Goal: Information Seeking & Learning: Learn about a topic

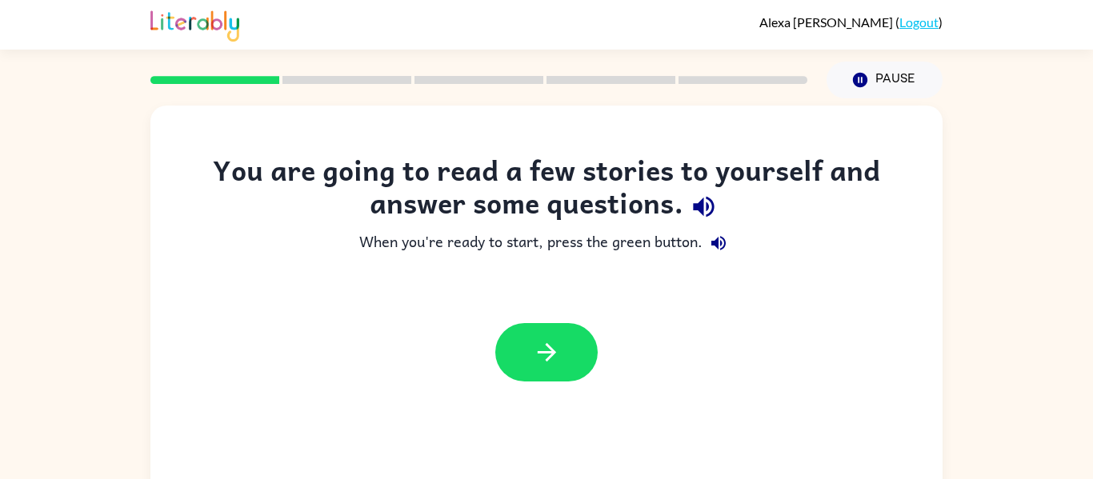
click at [555, 161] on div "You are going to read a few stories to yourself and answer some questions." at bounding box center [546, 191] width 728 height 74
click at [711, 235] on icon "button" at bounding box center [718, 243] width 19 height 19
click at [699, 203] on icon "button" at bounding box center [703, 207] width 21 height 21
click at [543, 343] on icon "button" at bounding box center [547, 353] width 28 height 28
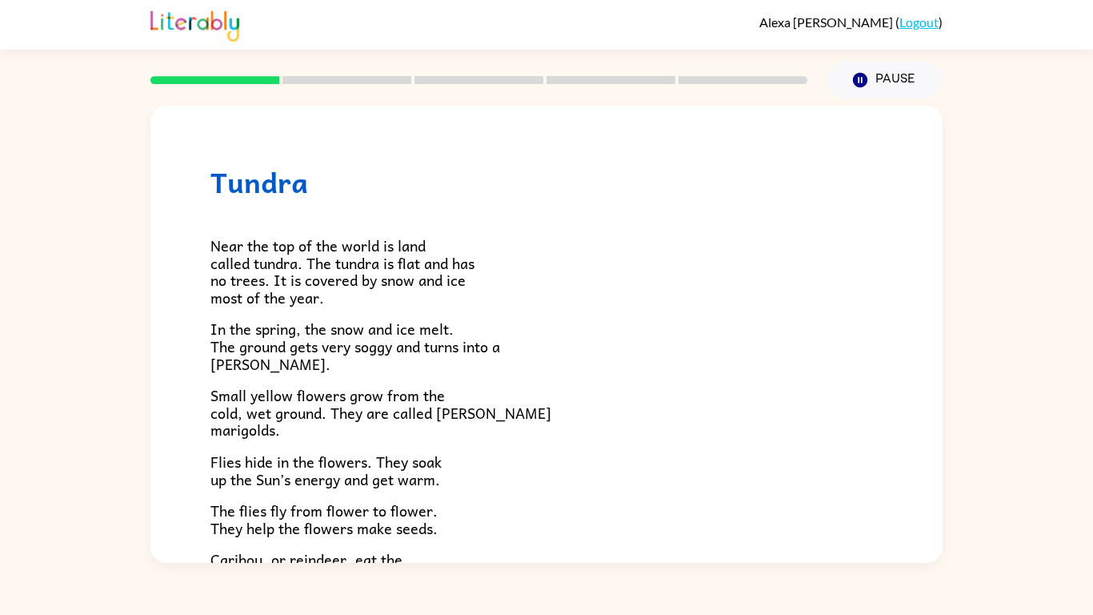
click at [222, 279] on span "Near the top of the world is land called tundra. The tundra is flat and has no …" at bounding box center [342, 271] width 264 height 75
click at [71, 307] on div "Tundra Near the top of the world is land called tundra. The tundra is flat and …" at bounding box center [546, 330] width 1093 height 464
click at [569, 403] on p "Small yellow flowers grow from the cold, wet ground. They are called [PERSON_NA…" at bounding box center [546, 413] width 672 height 52
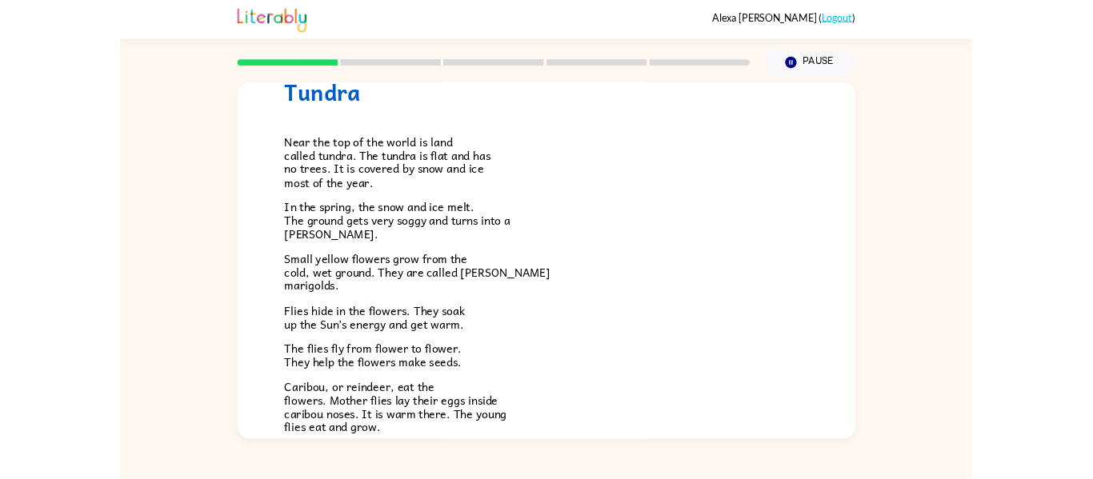
scroll to position [64, 0]
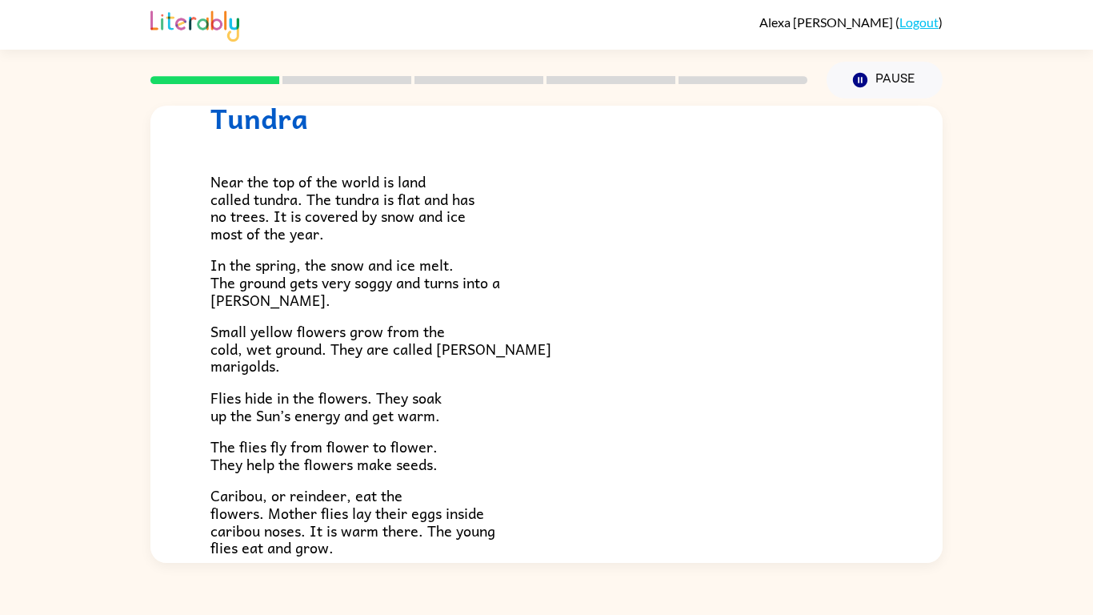
click at [368, 350] on span "Small yellow flowers grow from the cold, wet ground. They are called [PERSON_NA…" at bounding box center [380, 348] width 341 height 58
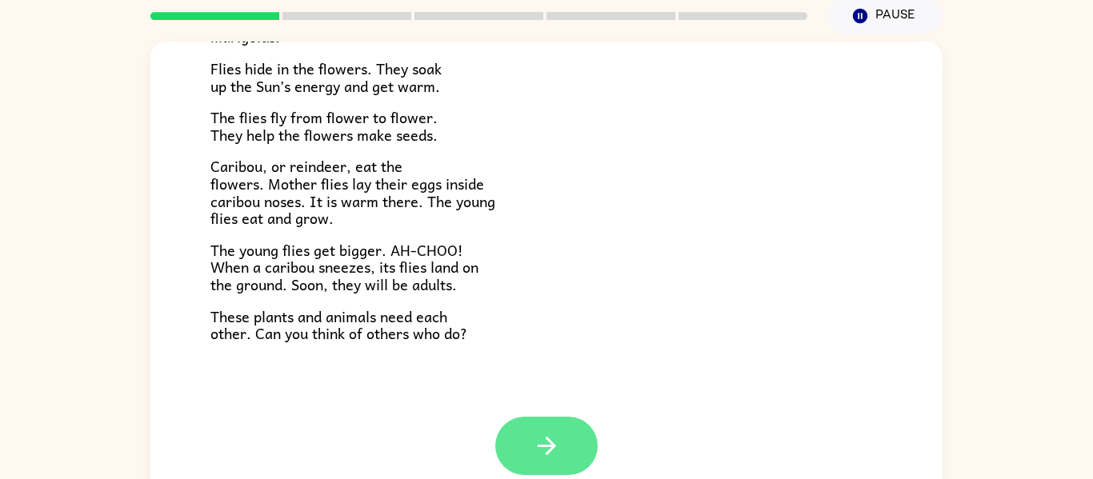
click at [555, 451] on icon "button" at bounding box center [547, 446] width 28 height 28
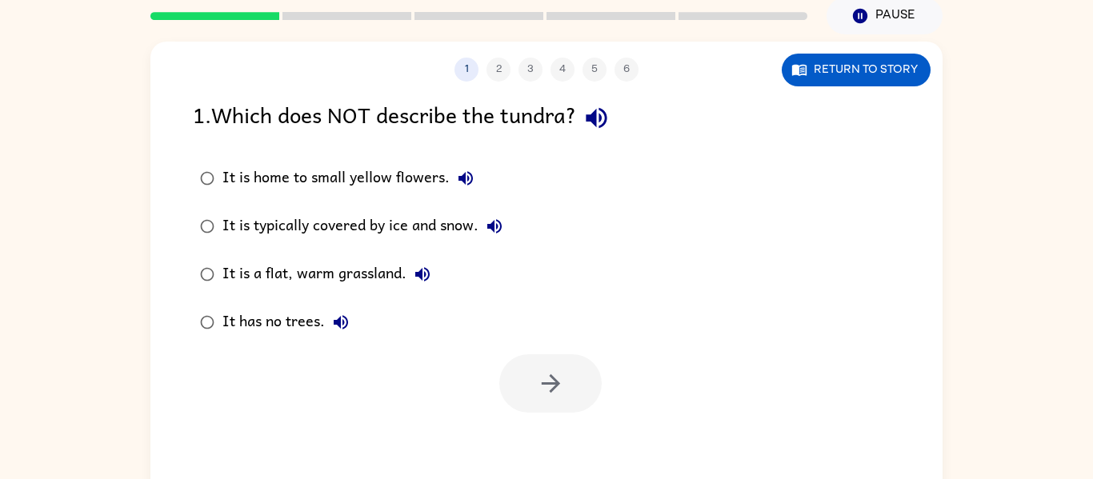
scroll to position [0, 0]
click at [600, 122] on icon "button" at bounding box center [596, 118] width 21 height 21
click at [466, 174] on icon "button" at bounding box center [465, 178] width 19 height 19
click at [511, 221] on div "It is typically covered by ice and snow." at bounding box center [367, 226] width 288 height 32
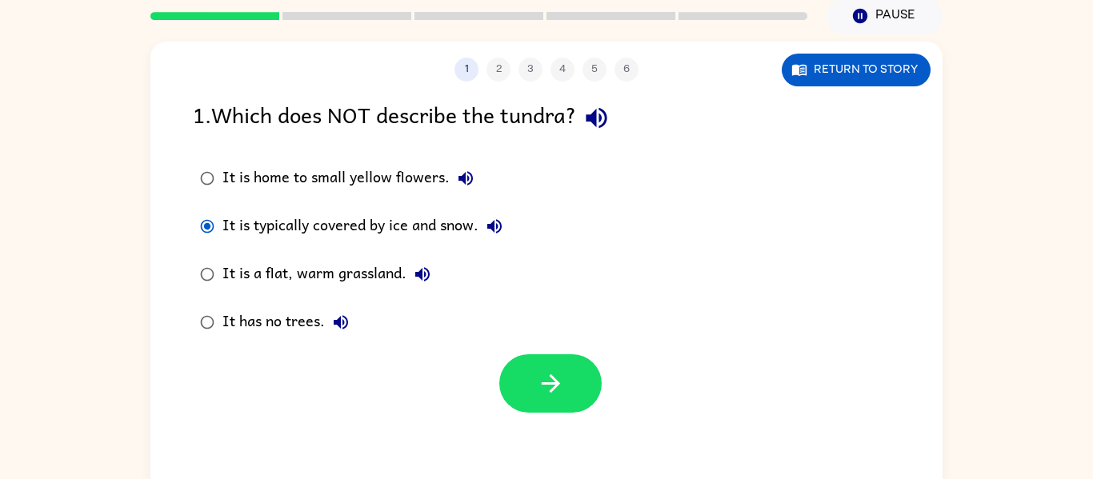
click at [501, 220] on icon "button" at bounding box center [494, 226] width 19 height 19
click at [424, 280] on icon "button" at bounding box center [422, 274] width 14 height 14
click at [344, 326] on icon "button" at bounding box center [340, 322] width 19 height 19
click at [528, 365] on button "button" at bounding box center [550, 384] width 102 height 58
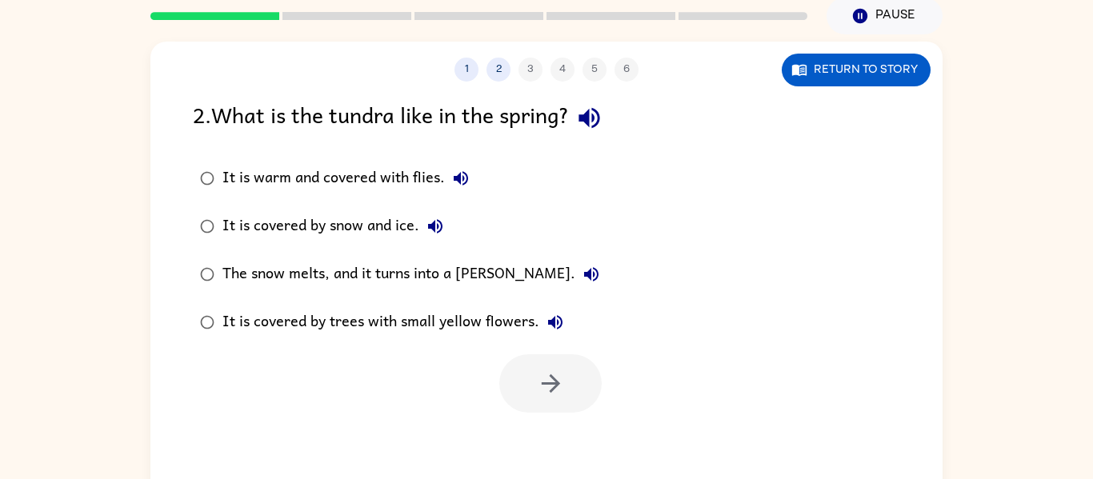
click at [599, 112] on icon "button" at bounding box center [589, 118] width 28 height 28
click at [460, 189] on button "It is warm and covered with flies." at bounding box center [461, 178] width 32 height 32
click at [433, 223] on icon "button" at bounding box center [435, 226] width 14 height 14
click at [582, 271] on icon "button" at bounding box center [591, 274] width 19 height 19
click at [560, 320] on icon "button" at bounding box center [555, 322] width 14 height 14
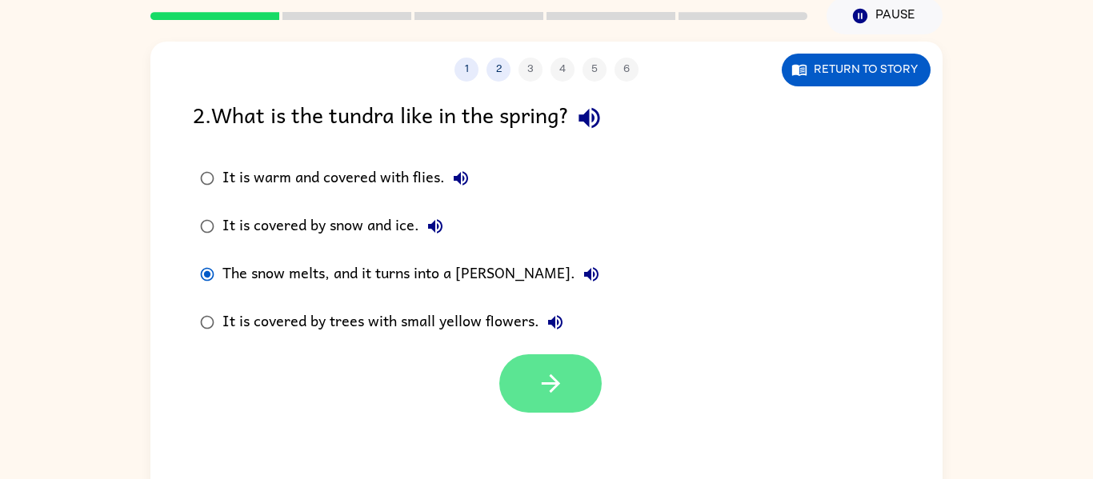
click at [530, 388] on button "button" at bounding box center [550, 384] width 102 height 58
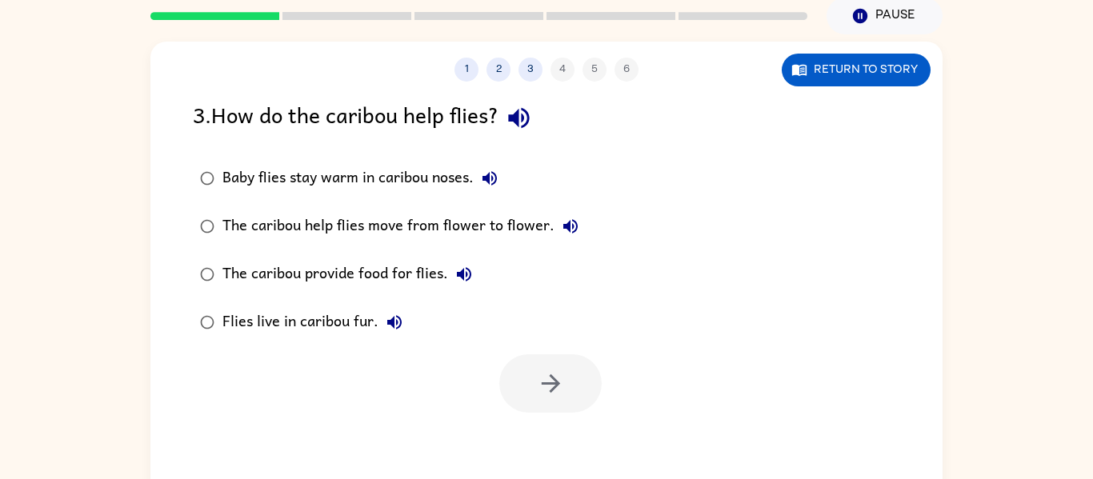
click at [525, 113] on icon "button" at bounding box center [518, 118] width 21 height 21
click at [489, 182] on icon "button" at bounding box center [490, 178] width 14 height 14
click at [562, 232] on icon "button" at bounding box center [570, 226] width 19 height 19
click at [463, 271] on icon "button" at bounding box center [464, 274] width 14 height 14
click at [389, 326] on icon "button" at bounding box center [394, 322] width 19 height 19
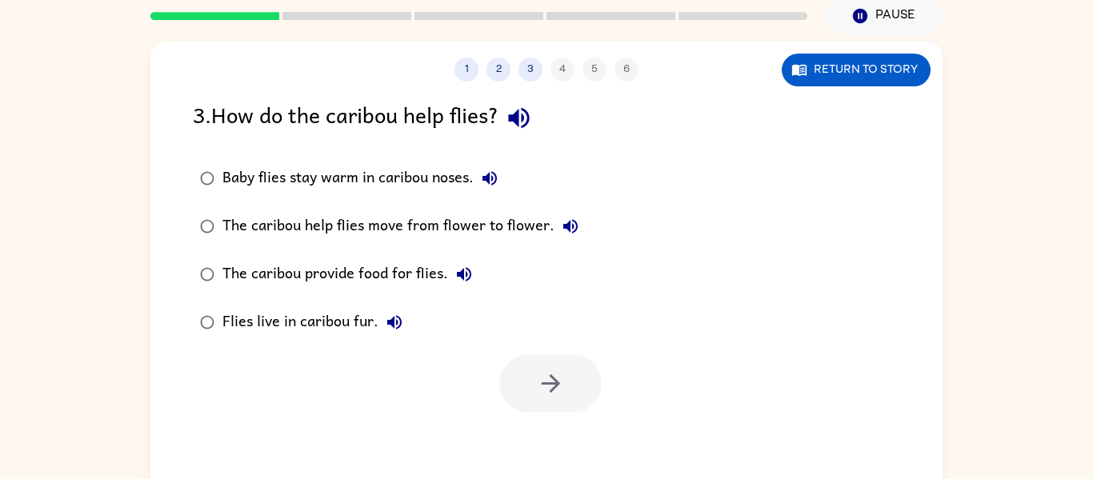
click at [527, 115] on icon "button" at bounding box center [519, 118] width 28 height 28
click at [495, 175] on icon "button" at bounding box center [489, 178] width 19 height 19
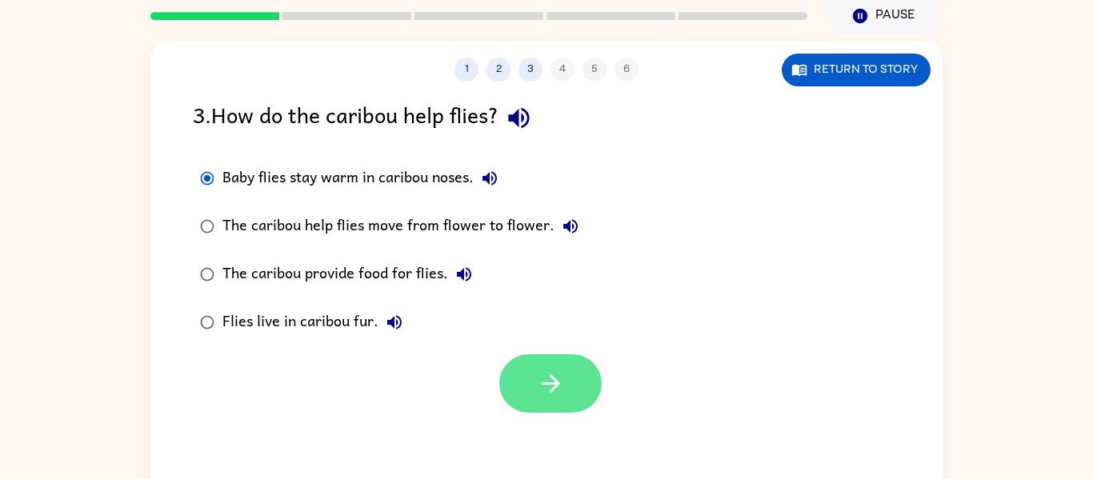
click at [559, 394] on icon "button" at bounding box center [551, 384] width 28 height 28
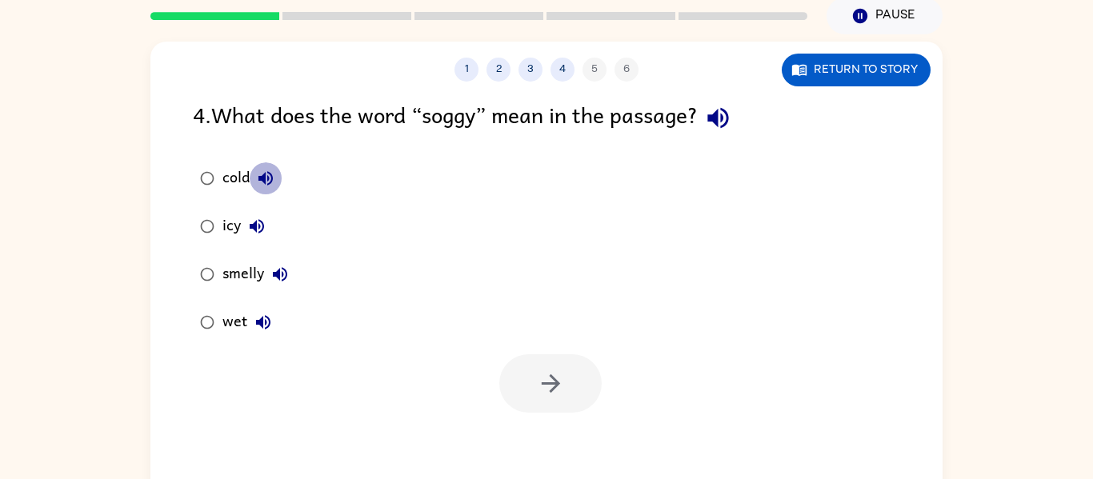
click at [271, 176] on icon "button" at bounding box center [266, 178] width 14 height 14
click at [265, 194] on label "cold" at bounding box center [244, 178] width 120 height 48
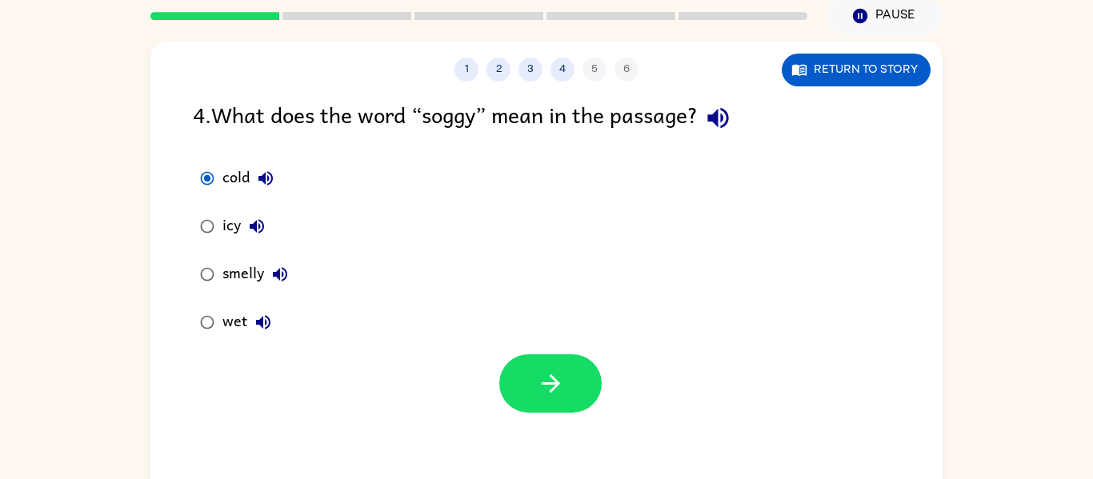
click at [728, 117] on icon "button" at bounding box center [718, 118] width 21 height 21
click at [271, 174] on icon "button" at bounding box center [266, 178] width 14 height 14
click at [262, 227] on icon "button" at bounding box center [256, 226] width 19 height 19
click at [283, 270] on icon "button" at bounding box center [280, 274] width 19 height 19
click at [267, 322] on icon "button" at bounding box center [263, 322] width 19 height 19
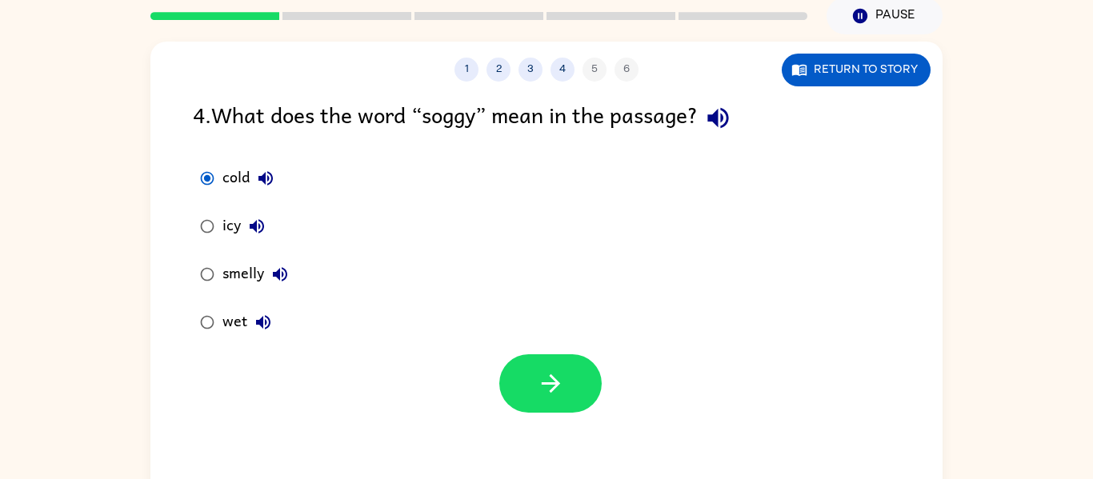
click at [267, 181] on icon "button" at bounding box center [265, 178] width 19 height 19
click at [260, 228] on icon "button" at bounding box center [256, 226] width 19 height 19
click at [555, 351] on div at bounding box center [546, 380] width 792 height 66
click at [540, 377] on icon "button" at bounding box center [551, 384] width 28 height 28
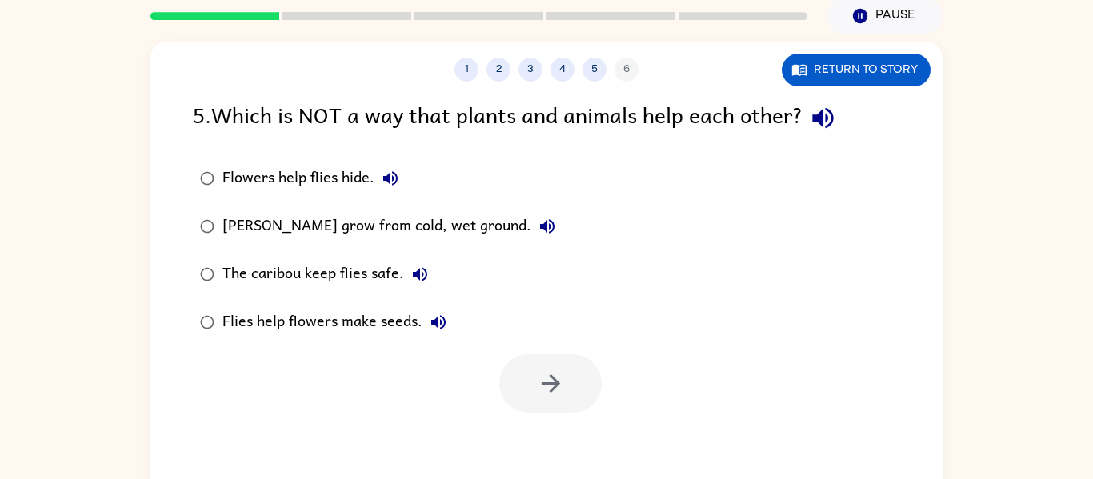
click at [388, 177] on icon "button" at bounding box center [390, 178] width 14 height 14
click at [542, 222] on icon "button" at bounding box center [547, 226] width 19 height 19
click at [419, 282] on icon "button" at bounding box center [420, 274] width 19 height 19
click at [828, 118] on icon "button" at bounding box center [823, 118] width 28 height 28
click at [399, 171] on icon "button" at bounding box center [390, 178] width 19 height 19
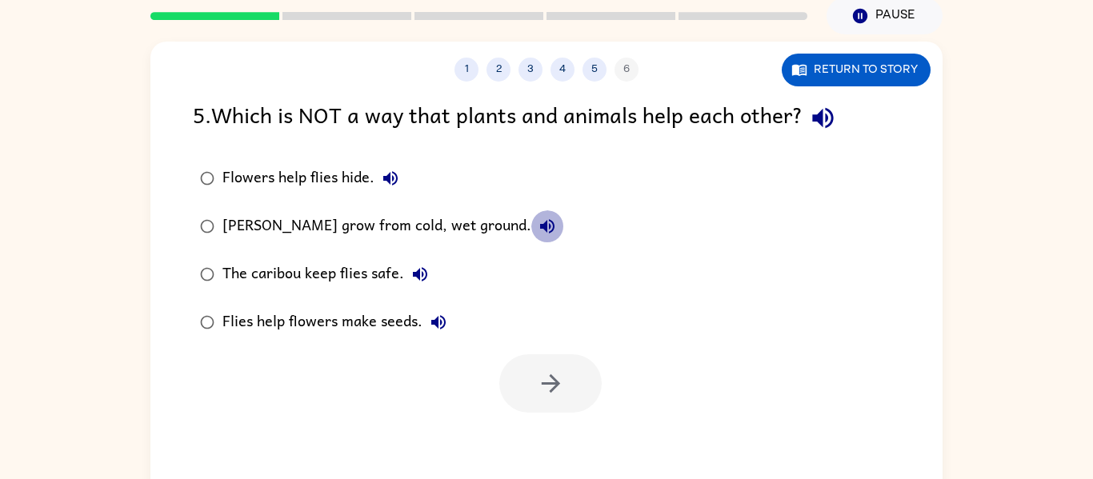
click at [543, 223] on icon "button" at bounding box center [547, 226] width 19 height 19
click at [414, 268] on icon "button" at bounding box center [420, 274] width 19 height 19
click at [548, 222] on icon "button" at bounding box center [547, 226] width 19 height 19
click at [419, 275] on icon "button" at bounding box center [420, 274] width 19 height 19
click at [432, 315] on icon "button" at bounding box center [438, 322] width 19 height 19
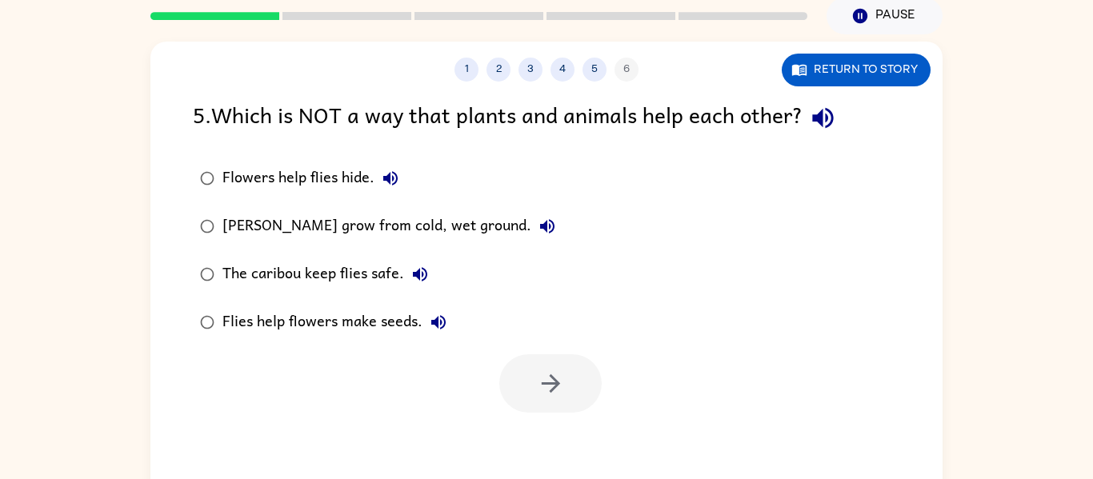
click at [423, 275] on icon "button" at bounding box center [420, 274] width 19 height 19
click at [439, 320] on icon "button" at bounding box center [438, 322] width 14 height 14
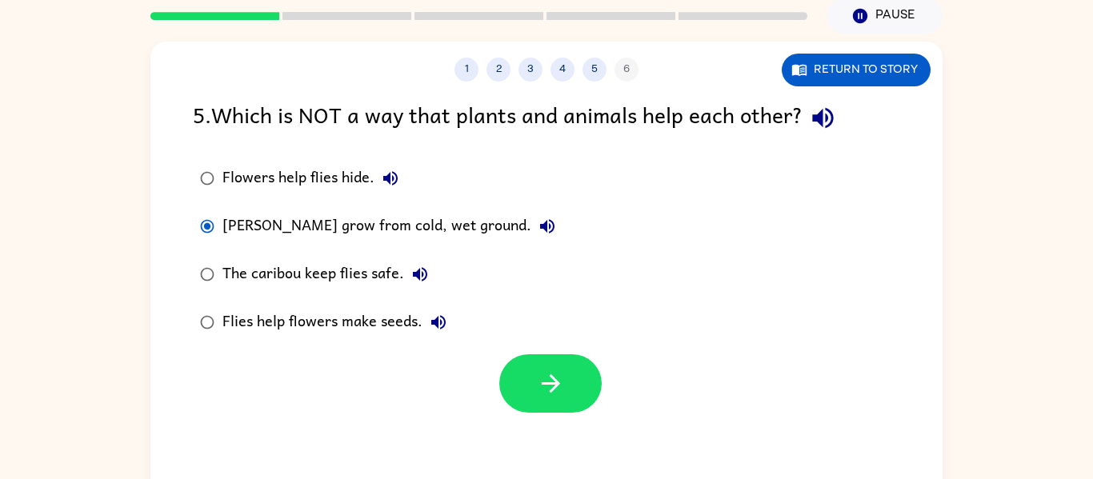
click at [542, 219] on icon "button" at bounding box center [547, 226] width 19 height 19
click at [541, 375] on icon "button" at bounding box center [551, 384] width 28 height 28
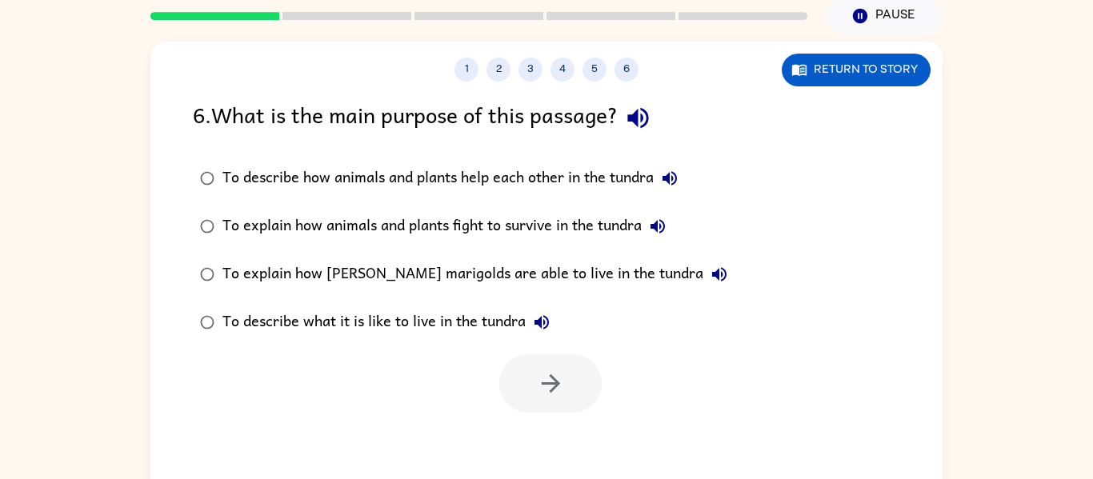
click at [644, 123] on icon "button" at bounding box center [638, 118] width 28 height 28
click at [680, 179] on icon "button" at bounding box center [669, 178] width 19 height 19
click at [704, 259] on button "To explain how [PERSON_NAME] marigolds are able to live in the tundra" at bounding box center [720, 275] width 32 height 32
click at [541, 323] on icon "button" at bounding box center [542, 322] width 14 height 14
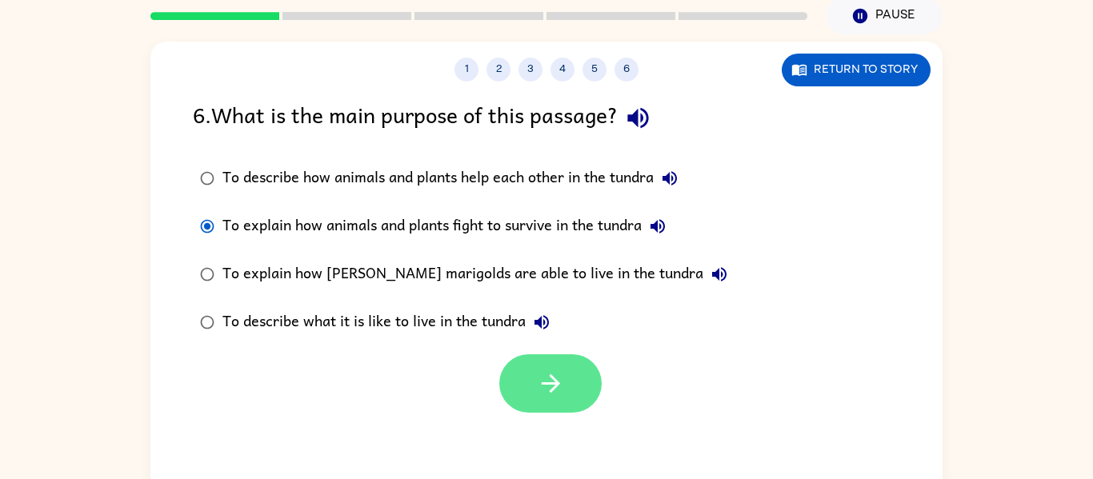
click at [519, 397] on button "button" at bounding box center [550, 384] width 102 height 58
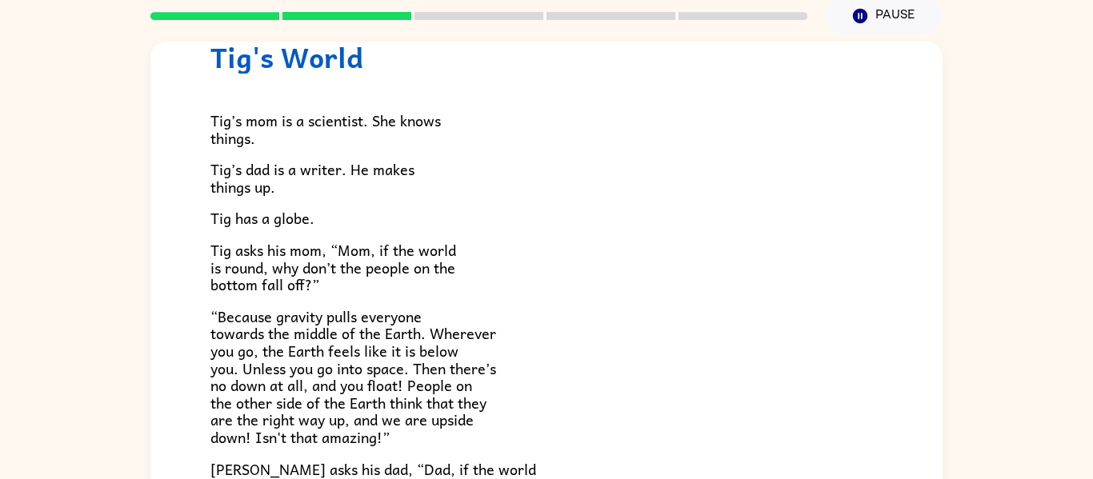
scroll to position [64, 0]
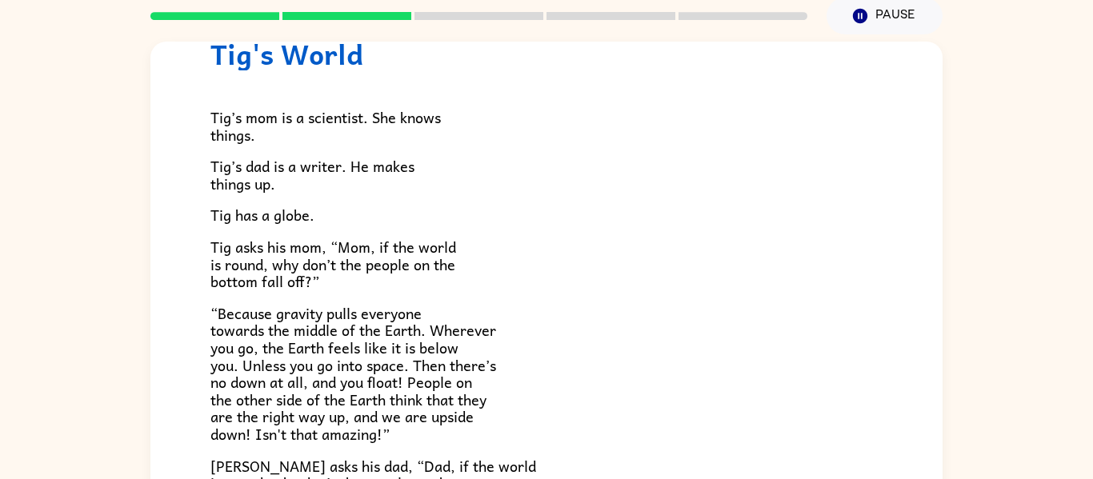
click at [119, 413] on div "Tig's World Tig’s mom is a scientist. She knows things. [PERSON_NAME]’s dad is …" at bounding box center [546, 266] width 1093 height 464
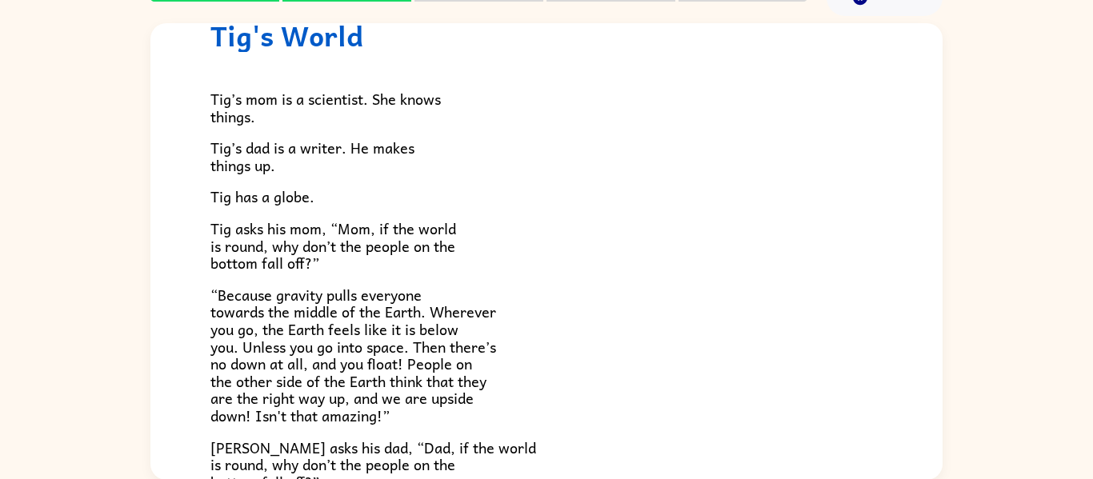
scroll to position [83, 0]
click at [499, 336] on p "“Because gravity pulls everyone towards the middle of the Earth. Wherever you g…" at bounding box center [546, 355] width 672 height 138
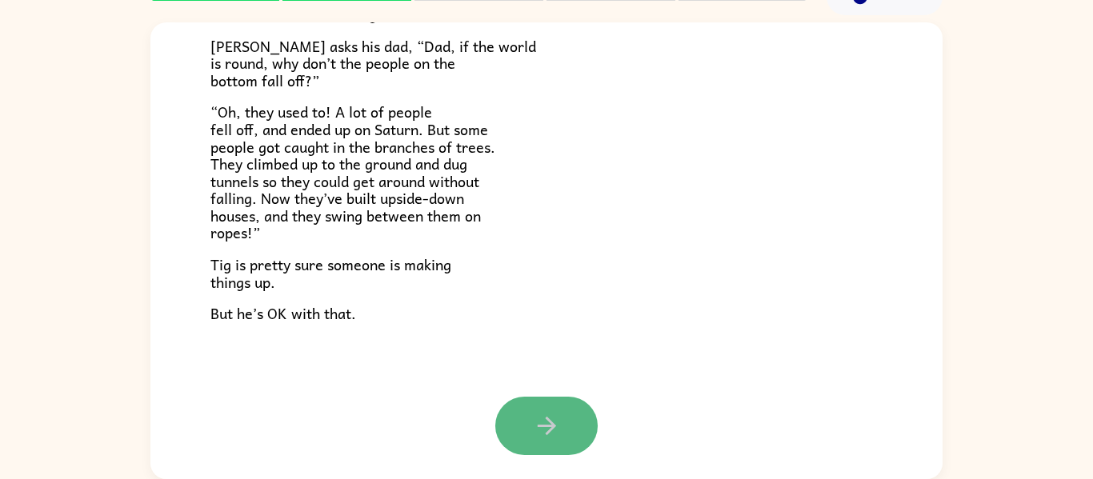
click at [537, 430] on icon "button" at bounding box center [547, 426] width 28 height 28
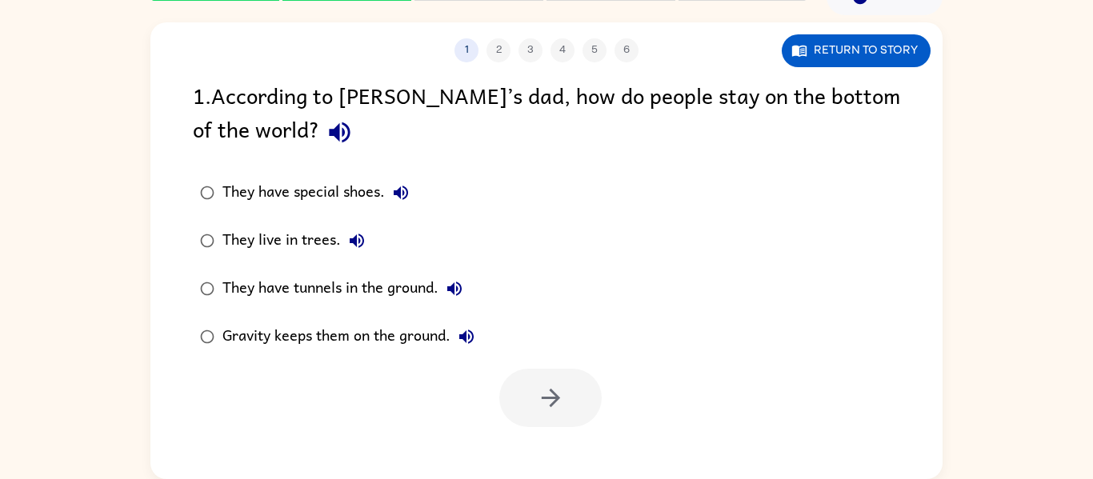
click at [326, 126] on icon "button" at bounding box center [340, 132] width 28 height 28
click at [404, 203] on button "They have special shoes." at bounding box center [401, 193] width 32 height 32
click at [363, 240] on icon "button" at bounding box center [357, 241] width 14 height 14
click at [460, 288] on icon "button" at bounding box center [454, 289] width 14 height 14
click at [465, 337] on icon "button" at bounding box center [466, 337] width 14 height 14
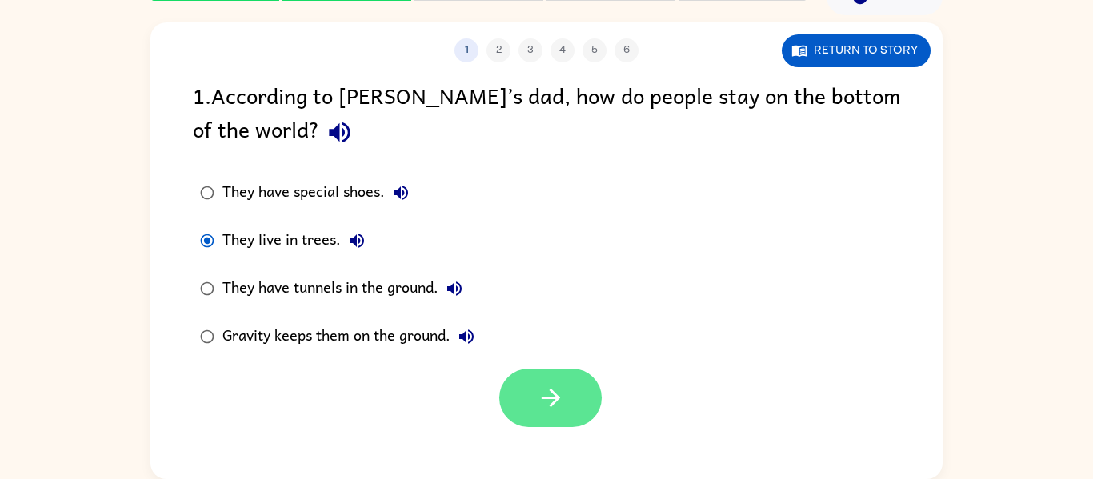
click at [583, 371] on button "button" at bounding box center [550, 398] width 102 height 58
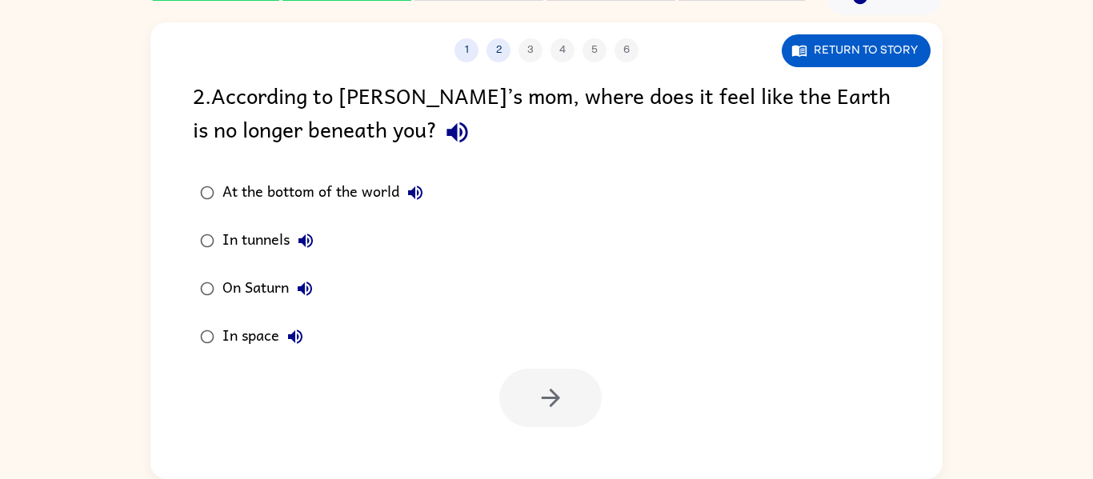
click at [567, 391] on div at bounding box center [550, 398] width 102 height 58
click at [551, 396] on icon "button" at bounding box center [551, 398] width 28 height 28
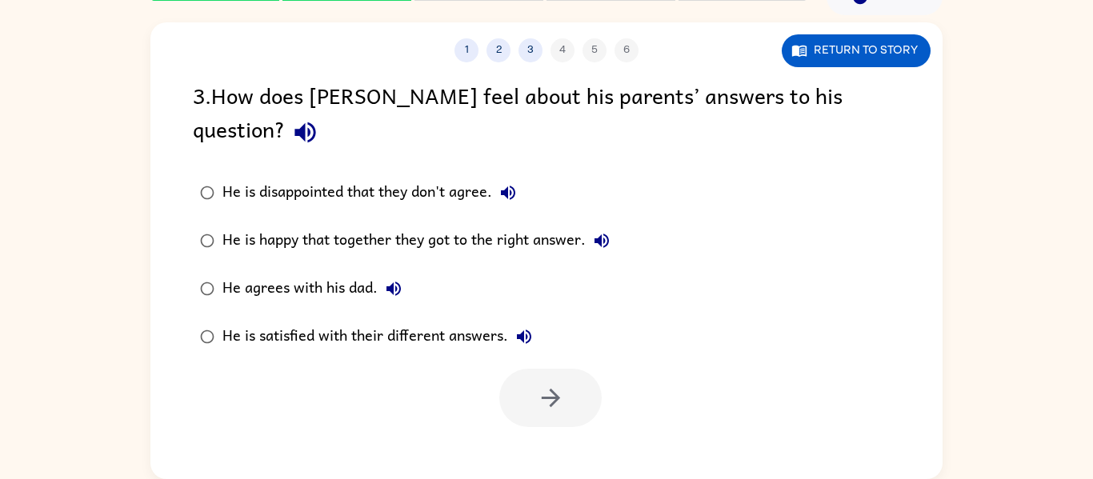
click at [510, 186] on icon "button" at bounding box center [508, 193] width 14 height 14
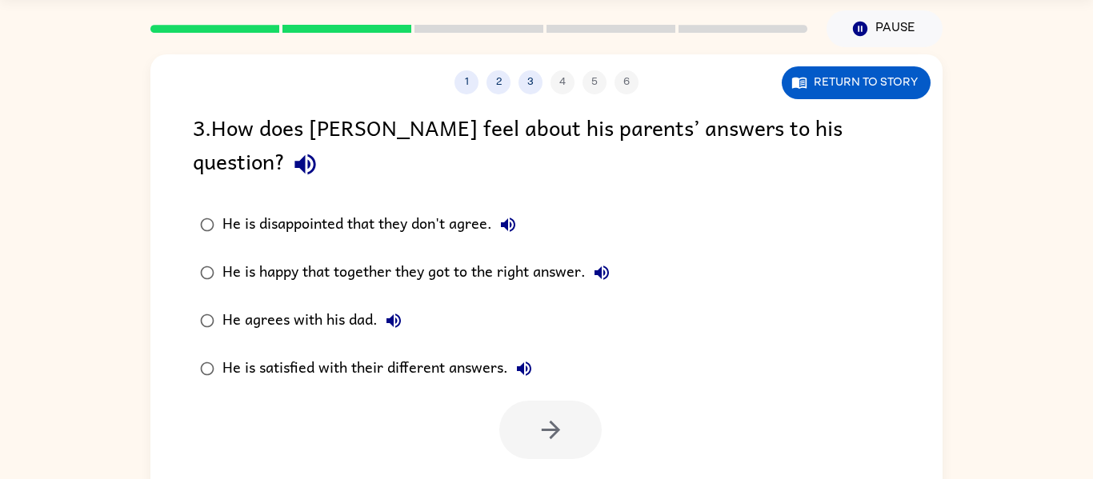
click at [315, 154] on icon "button" at bounding box center [305, 164] width 21 height 21
click at [285, 144] on button "button" at bounding box center [305, 164] width 41 height 41
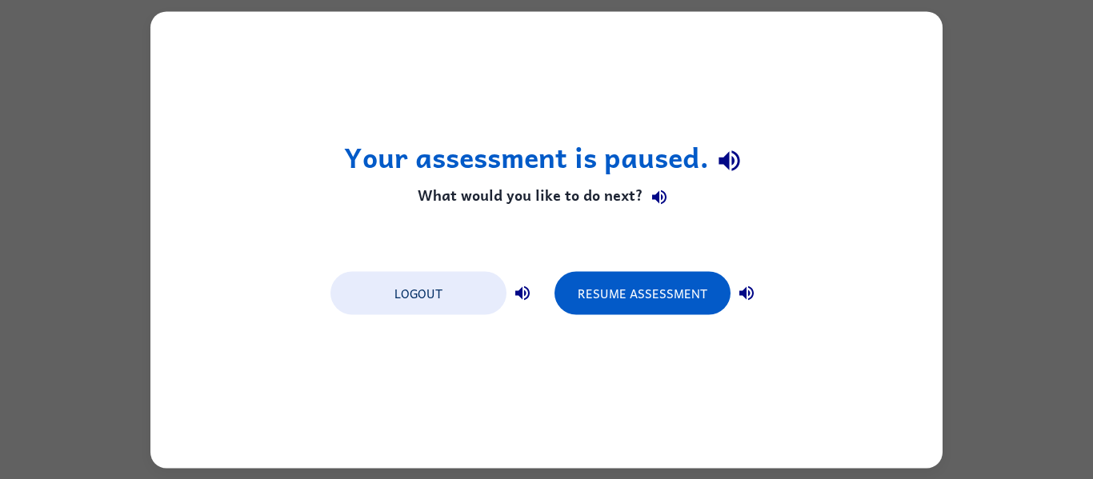
scroll to position [0, 0]
